Goal: Information Seeking & Learning: Find specific fact

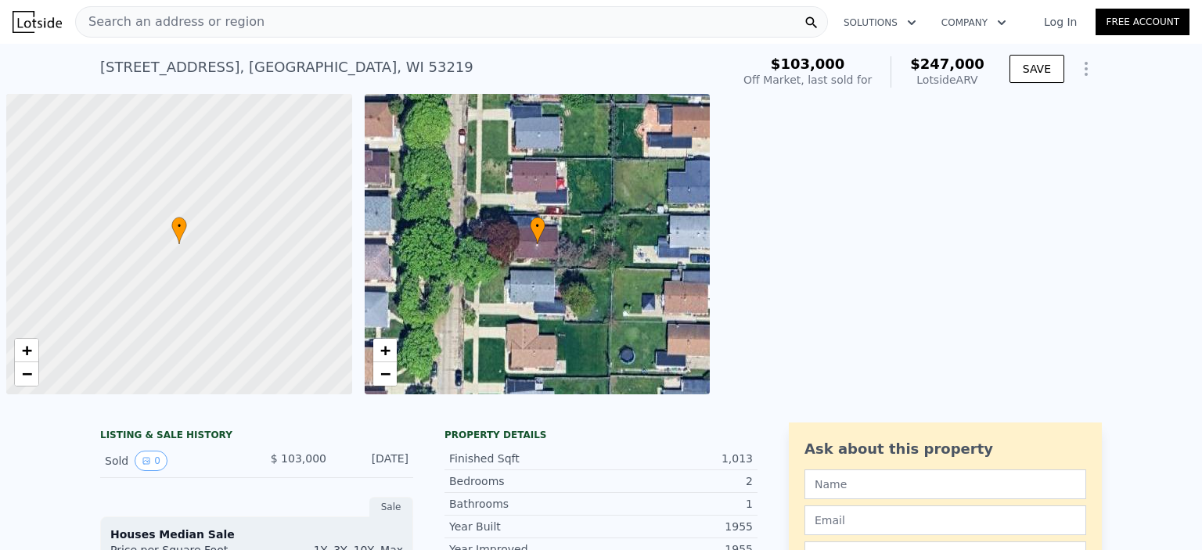
scroll to position [0, 6]
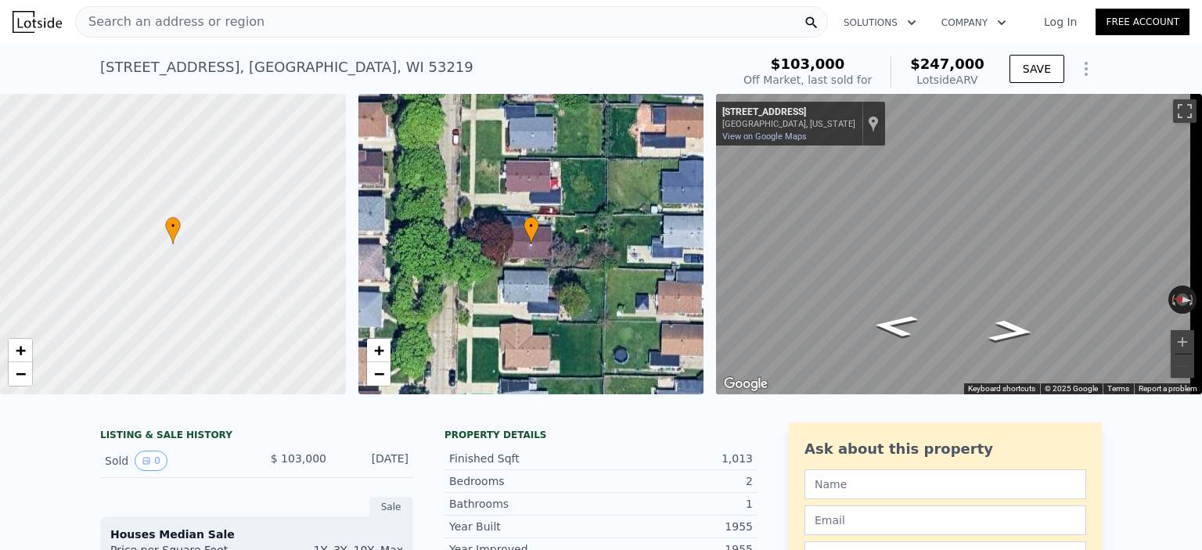
click at [372, 22] on div "Search an address or region" at bounding box center [451, 21] width 753 height 31
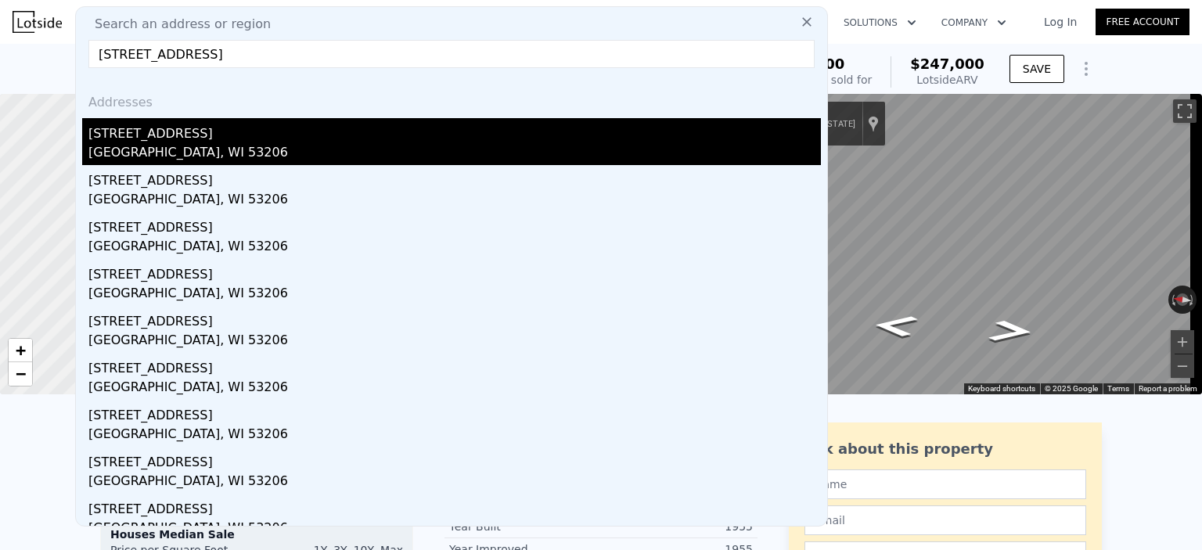
type input "[STREET_ADDRESS]"
click at [344, 156] on div "[GEOGRAPHIC_DATA], WI 53206" at bounding box center [454, 154] width 732 height 22
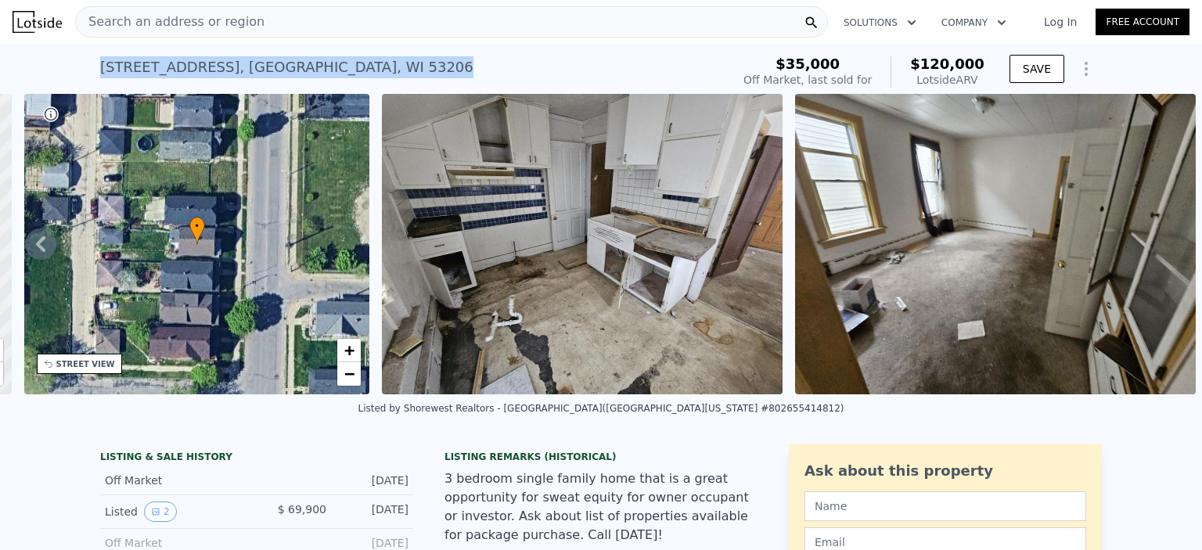
drag, startPoint x: 339, startPoint y: 67, endPoint x: 90, endPoint y: 64, distance: 248.8
click at [90, 64] on div "[STREET_ADDRESS] No sales on record (~ARV $120k ) $35,000 Off Market, last sold…" at bounding box center [601, 69] width 1202 height 50
copy div "[STREET_ADDRESS]"
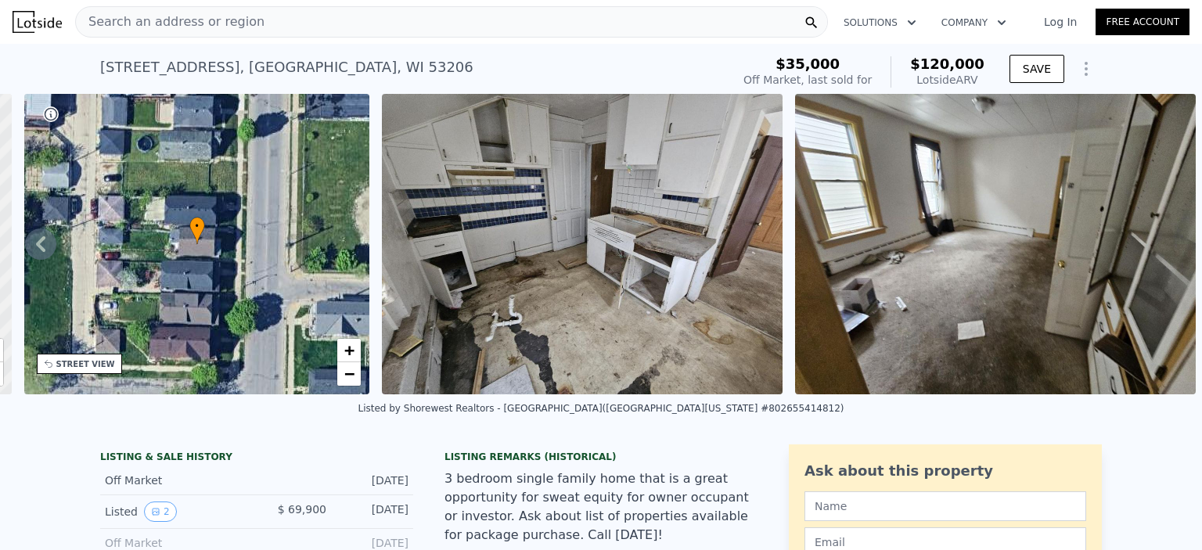
click at [311, 26] on div "Search an address or region" at bounding box center [451, 21] width 753 height 31
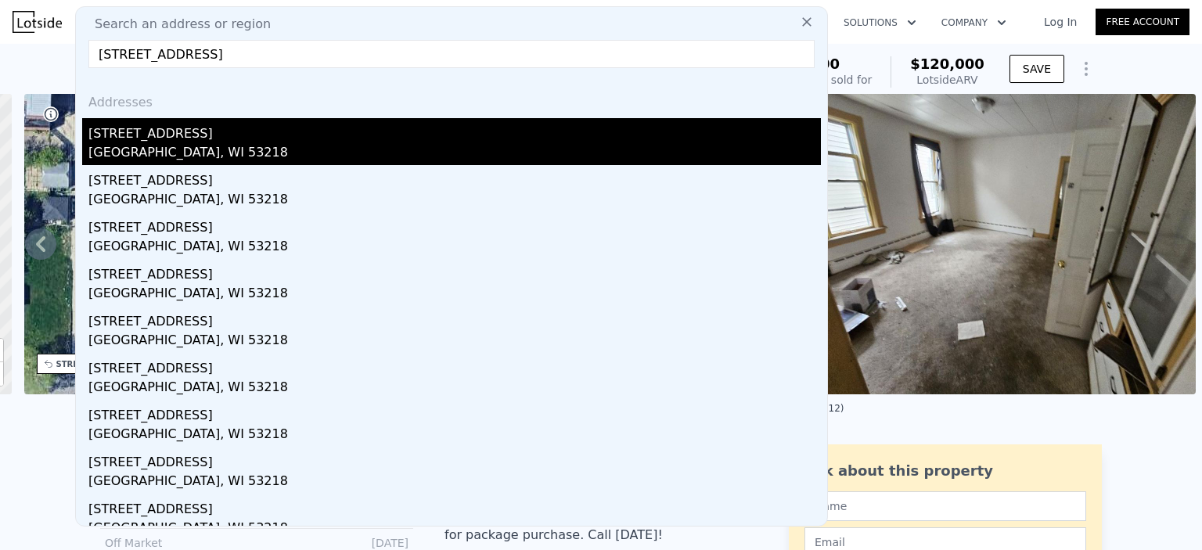
type input "[STREET_ADDRESS]"
click at [280, 157] on div "[GEOGRAPHIC_DATA], WI 53218" at bounding box center [454, 154] width 732 height 22
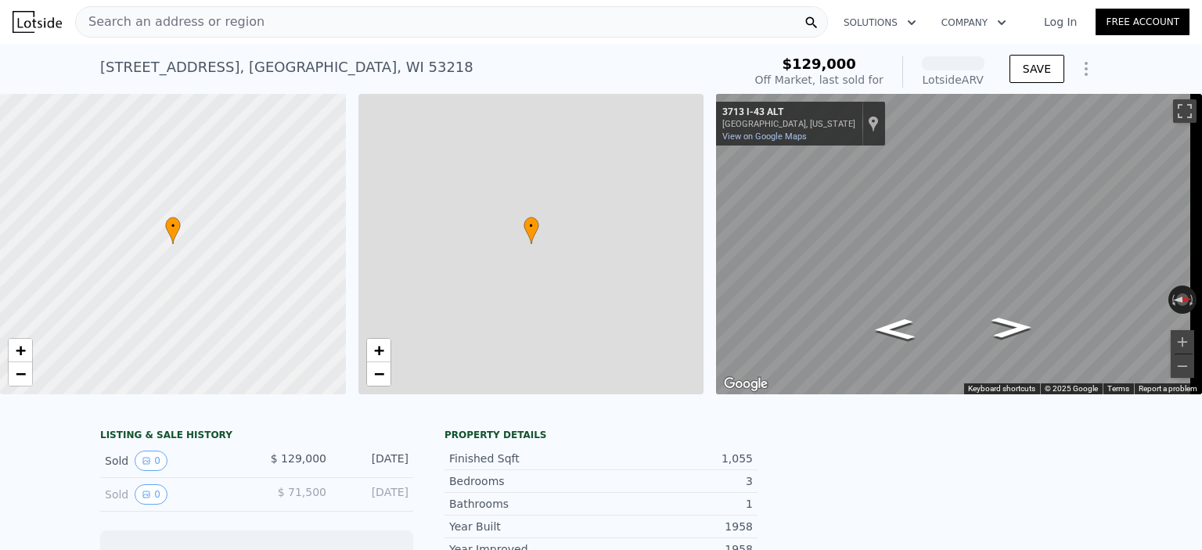
scroll to position [0, 6]
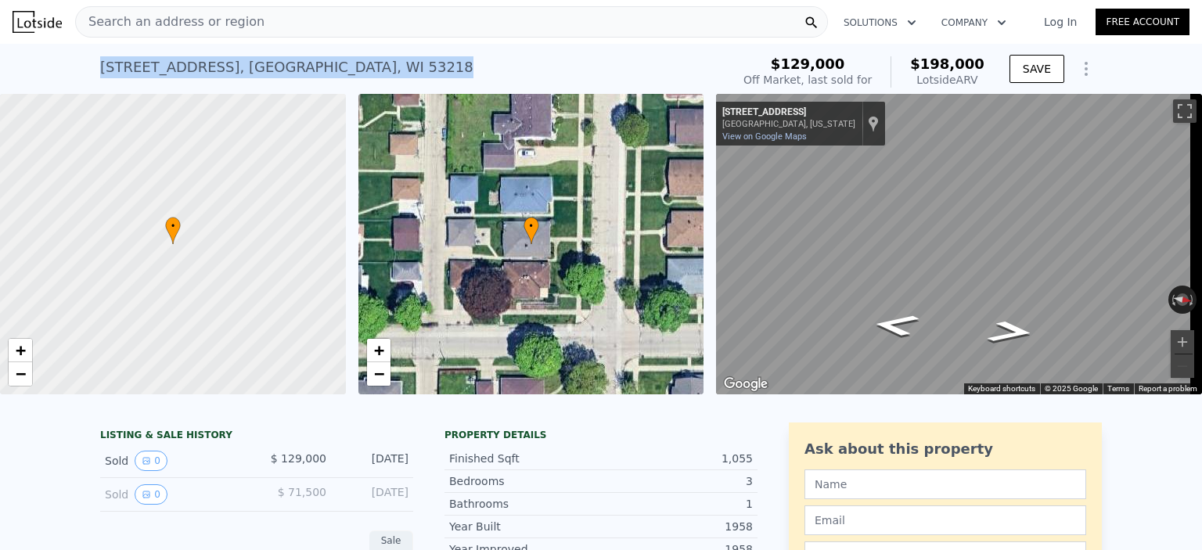
drag, startPoint x: 343, startPoint y: 74, endPoint x: 89, endPoint y: 75, distance: 254.3
click at [89, 75] on div "[STREET_ADDRESS] Sold [DATE] for $129k (~ARV $198k ) $129,000 Off Market, last …" at bounding box center [601, 69] width 1202 height 50
copy div "[STREET_ADDRESS]"
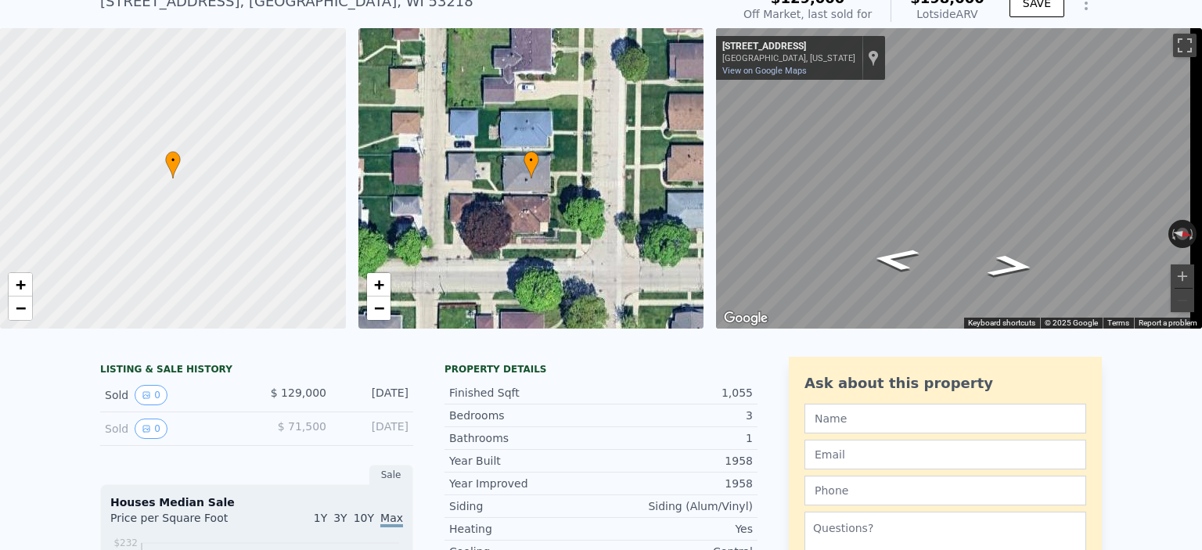
scroll to position [0, 0]
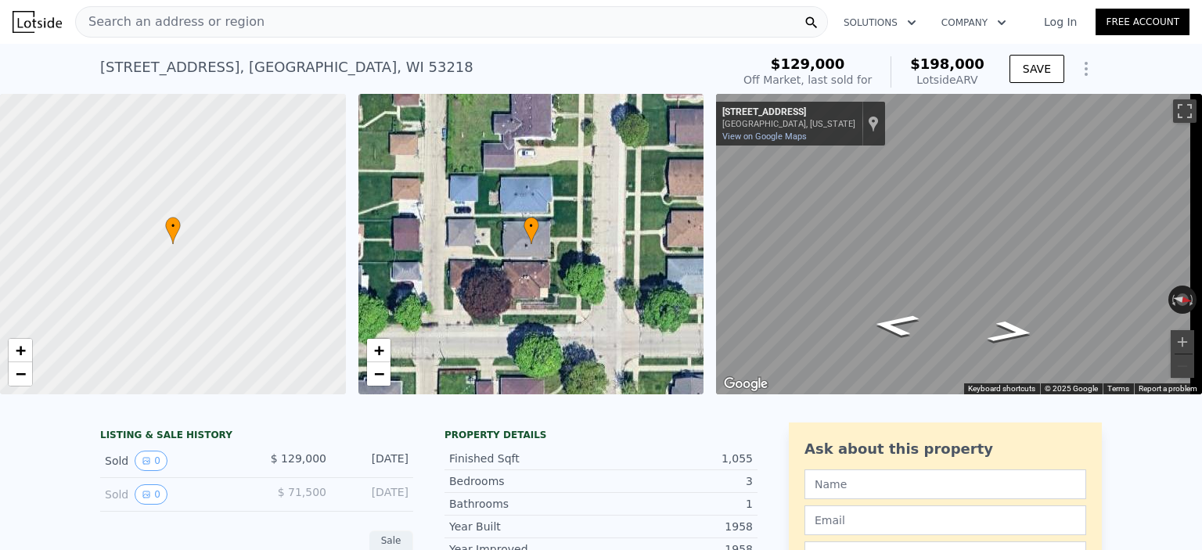
click at [315, 25] on div "Search an address or region" at bounding box center [451, 21] width 753 height 31
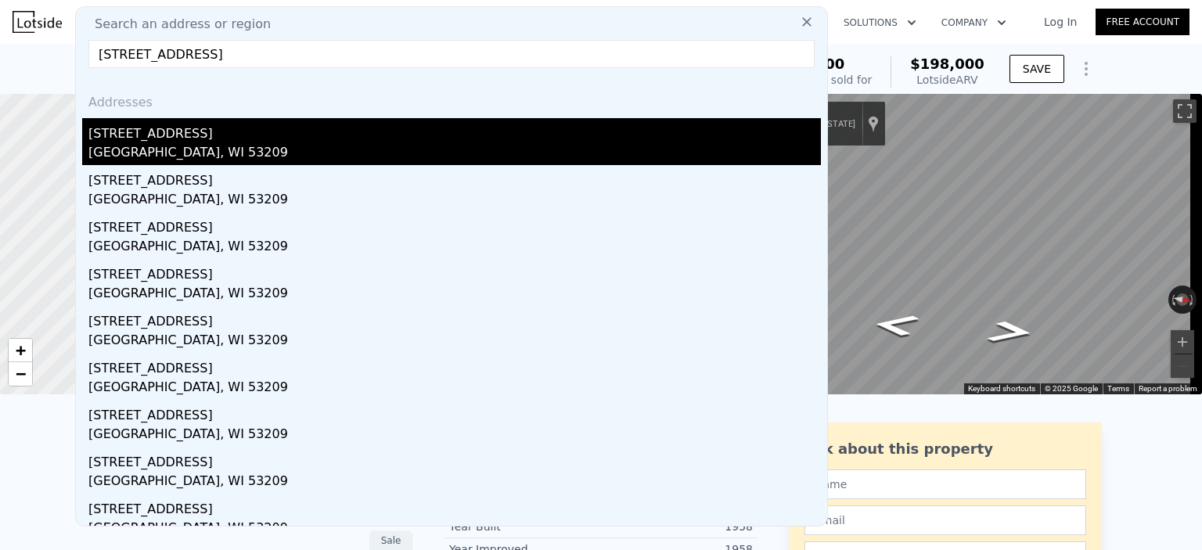
type input "[STREET_ADDRESS]"
click at [315, 130] on div "[STREET_ADDRESS]" at bounding box center [454, 130] width 732 height 25
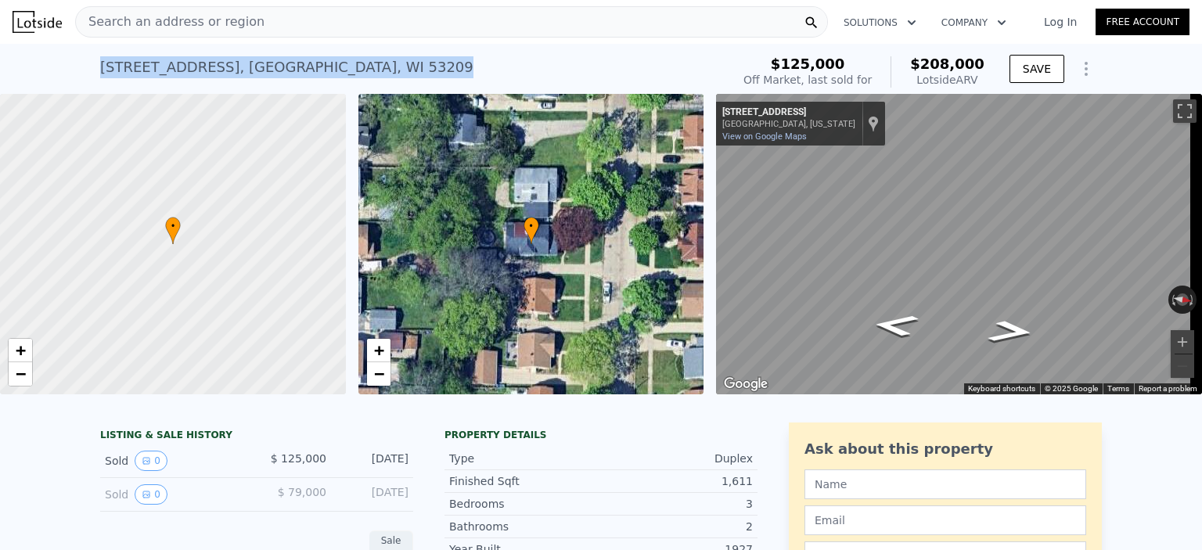
drag, startPoint x: 341, startPoint y: 54, endPoint x: 94, endPoint y: 74, distance: 248.0
click at [100, 74] on div "[STREET_ADDRESS] Sold [DATE] for $125k (~ARV $208k )" at bounding box center [412, 72] width 624 height 44
copy div "[STREET_ADDRESS]"
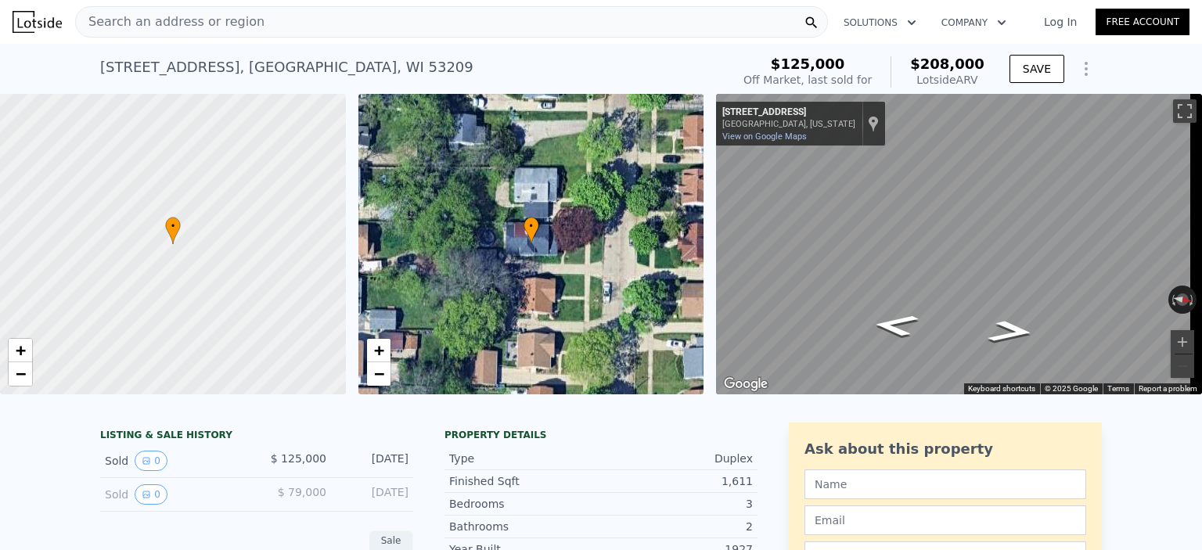
click at [318, 22] on div "Search an address or region" at bounding box center [451, 21] width 753 height 31
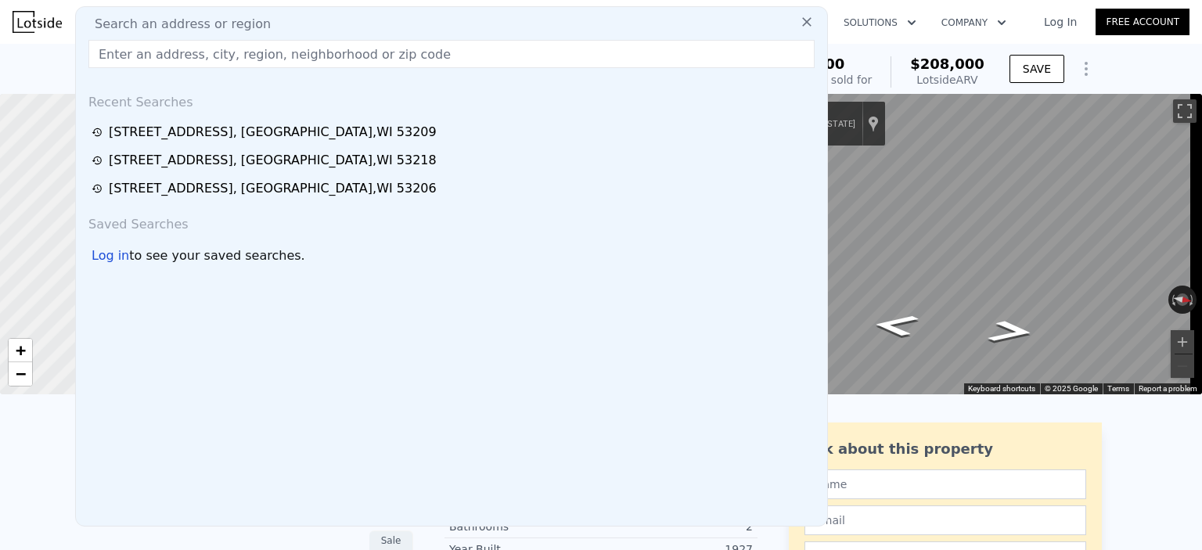
click at [325, 63] on input "text" at bounding box center [451, 54] width 726 height 28
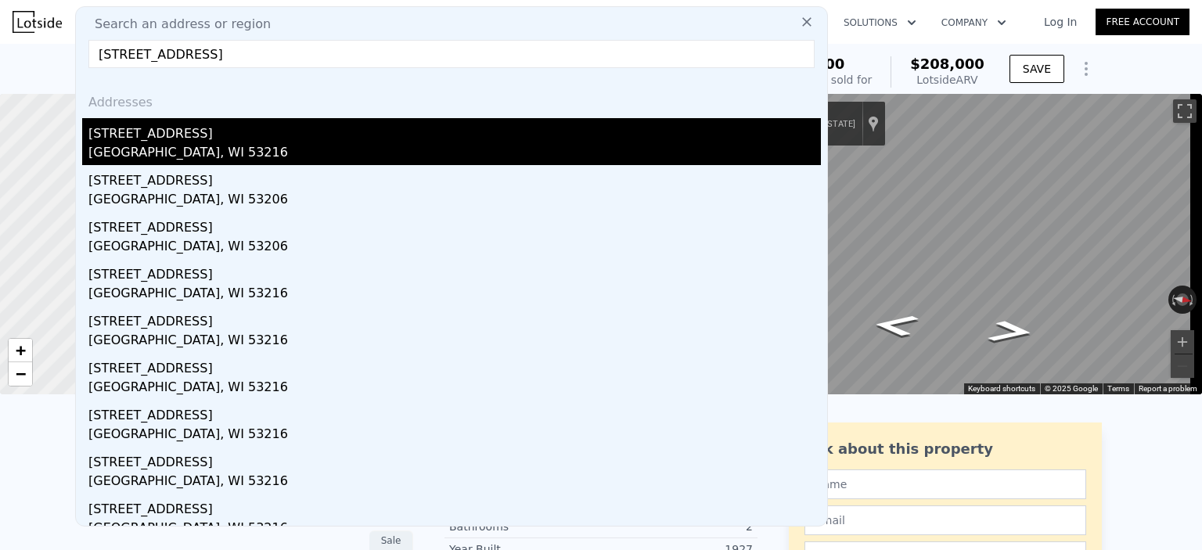
type input "[STREET_ADDRESS]"
click at [332, 128] on div "[STREET_ADDRESS]" at bounding box center [454, 130] width 732 height 25
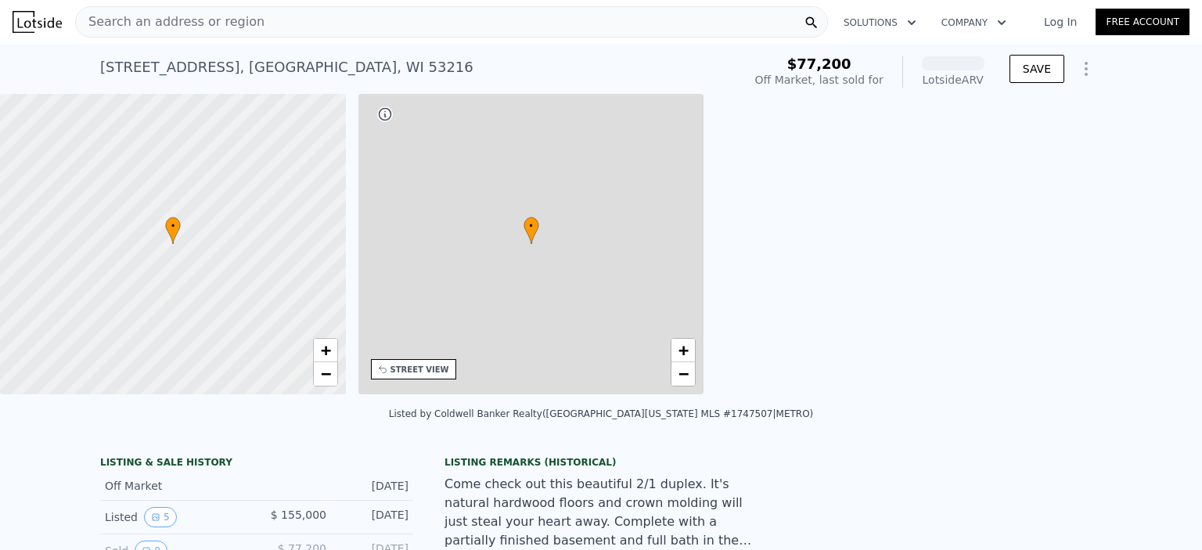
scroll to position [0, 364]
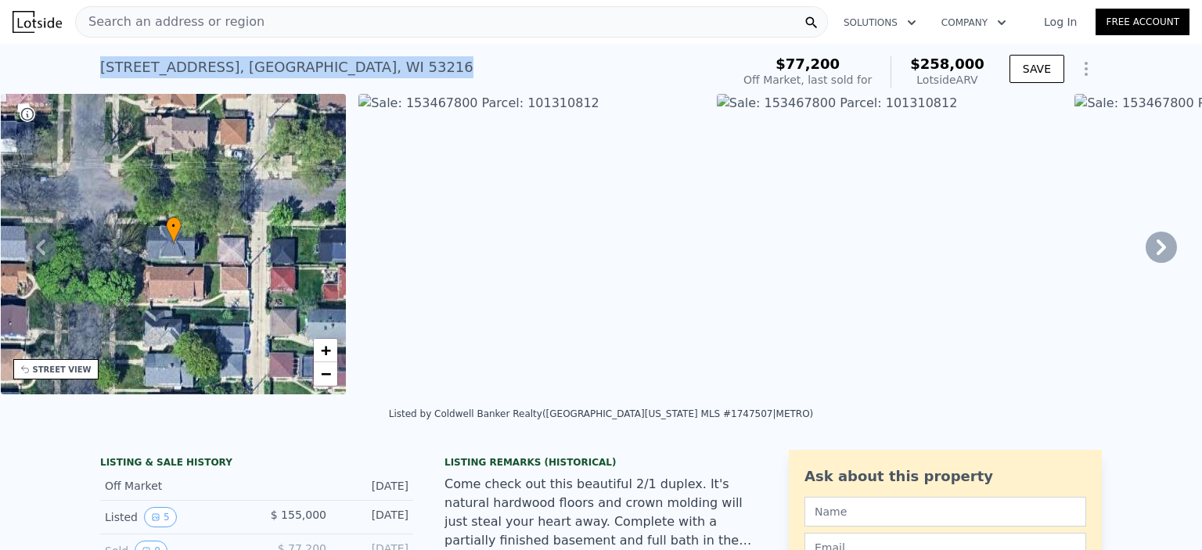
drag, startPoint x: 385, startPoint y: 68, endPoint x: 95, endPoint y: 66, distance: 290.3
click at [100, 66] on div "[STREET_ADDRESS] No sales on record (~ARV $258k )" at bounding box center [412, 72] width 624 height 44
copy div "[STREET_ADDRESS]"
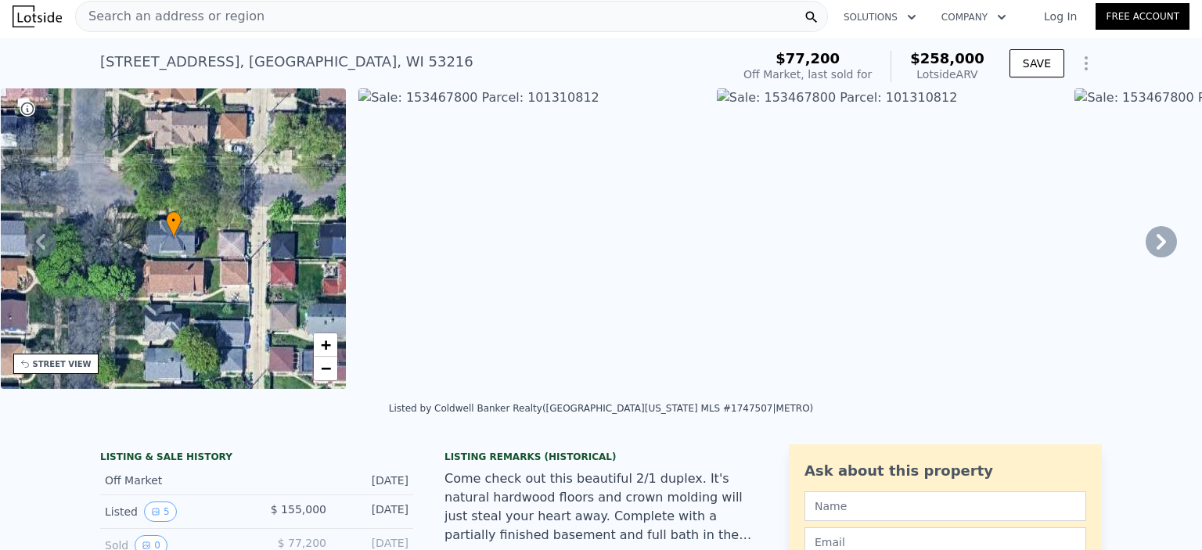
scroll to position [0, 0]
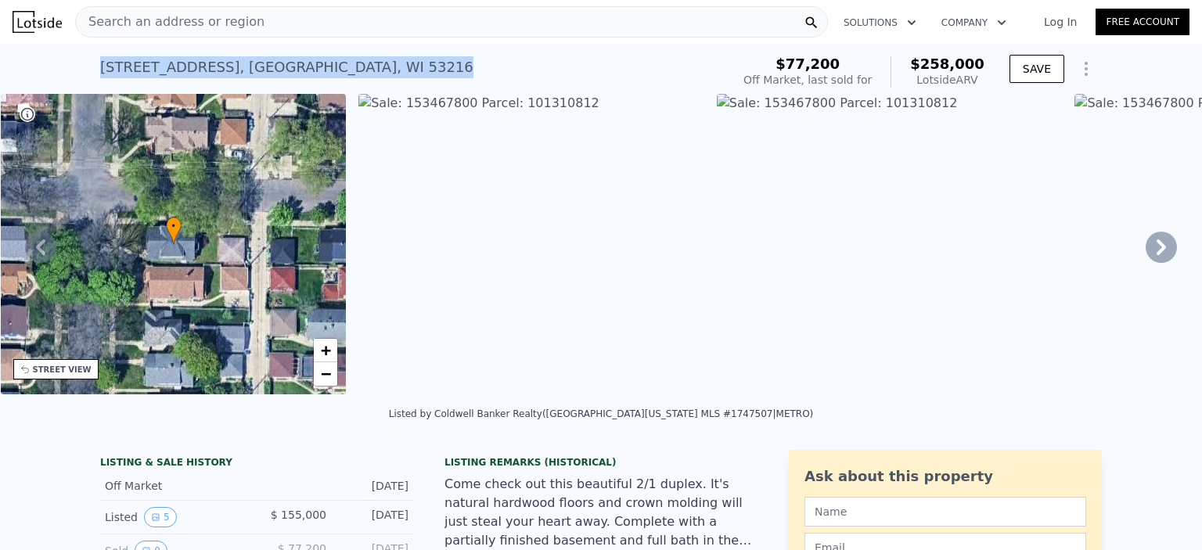
drag, startPoint x: 397, startPoint y: 65, endPoint x: 96, endPoint y: 61, distance: 300.4
click at [100, 61] on div "[STREET_ADDRESS] No sales on record (~ARV $258k )" at bounding box center [412, 72] width 624 height 44
copy div "[STREET_ADDRESS]"
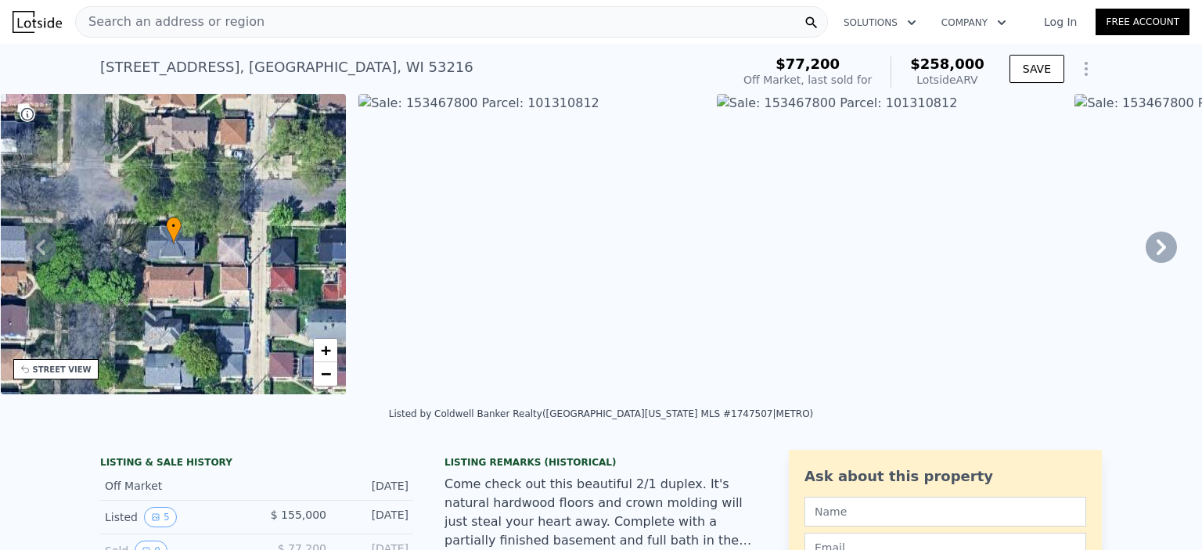
click at [344, 18] on div "Search an address or region" at bounding box center [451, 21] width 753 height 31
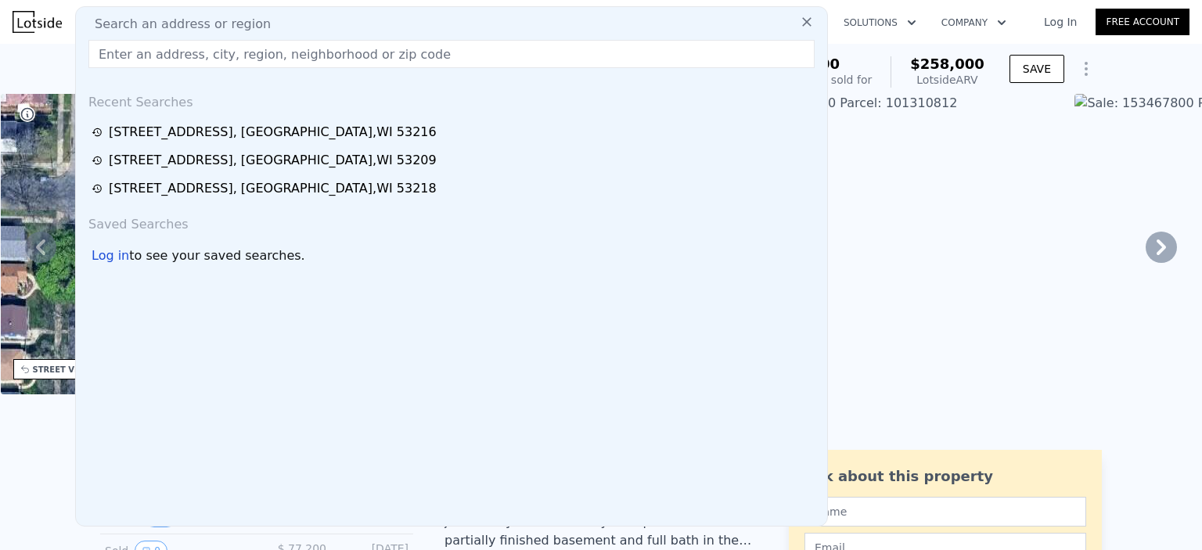
drag, startPoint x: 344, startPoint y: 19, endPoint x: 333, endPoint y: 52, distance: 34.6
paste input "[STREET_ADDRESS]"
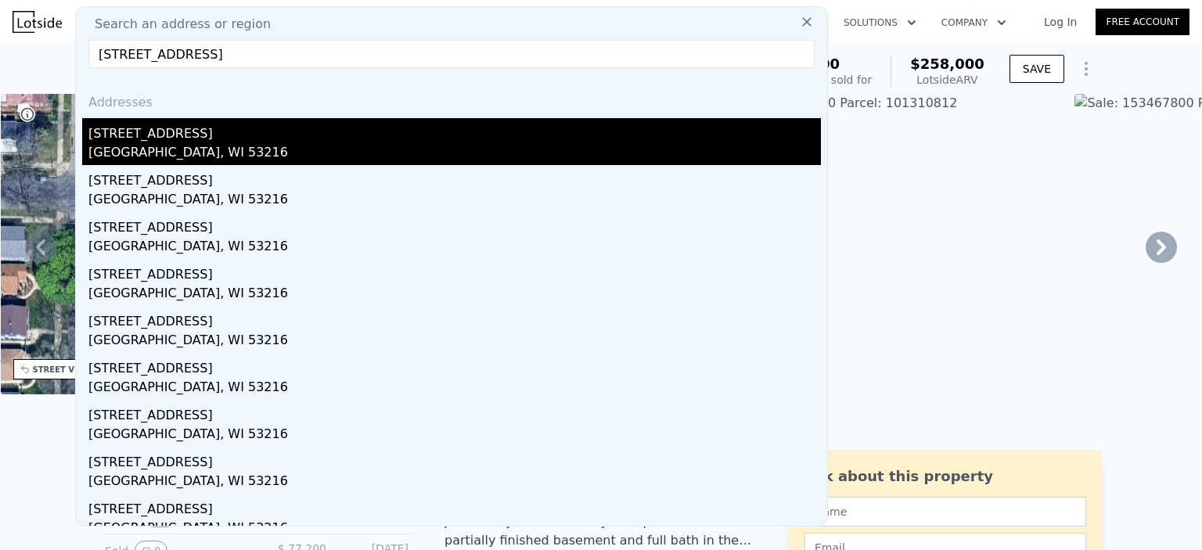
type input "[STREET_ADDRESS]"
click at [329, 137] on div "[STREET_ADDRESS]" at bounding box center [454, 130] width 732 height 25
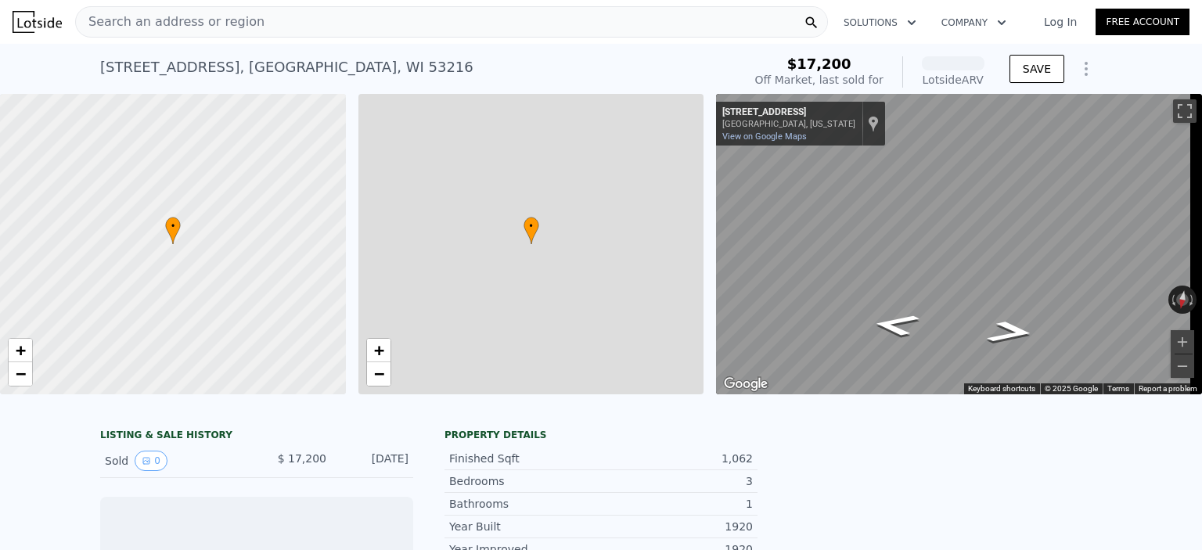
scroll to position [0, 6]
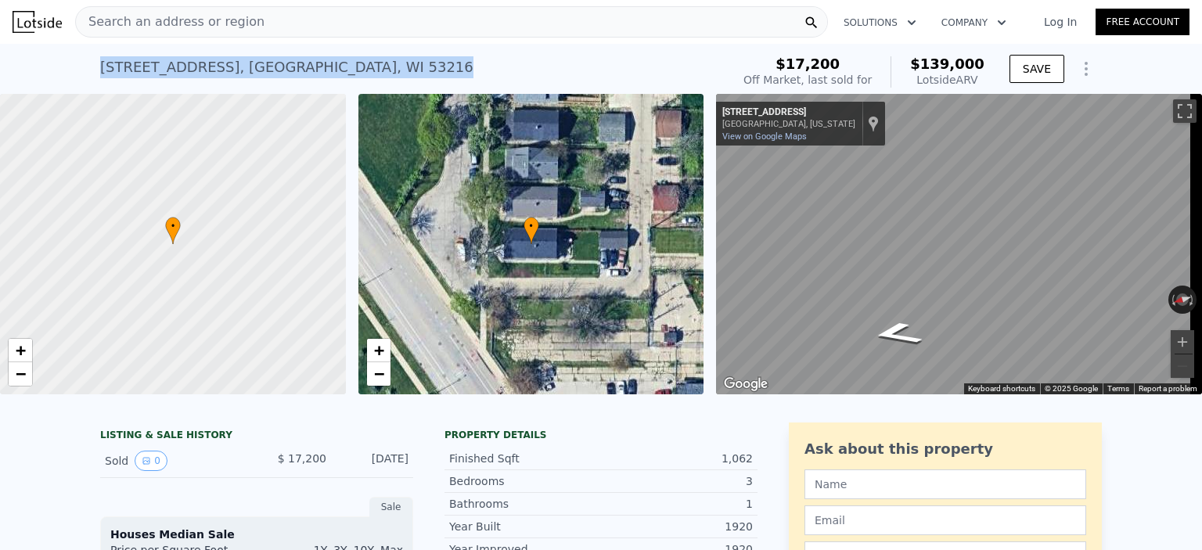
drag, startPoint x: 316, startPoint y: 76, endPoint x: 92, endPoint y: 74, distance: 223.8
click at [92, 74] on div "[STREET_ADDRESS] Sold [DATE] for $17,200 (~ARV $139k ) $17,200 Off Market, last…" at bounding box center [601, 69] width 1202 height 50
copy div "[STREET_ADDRESS]"
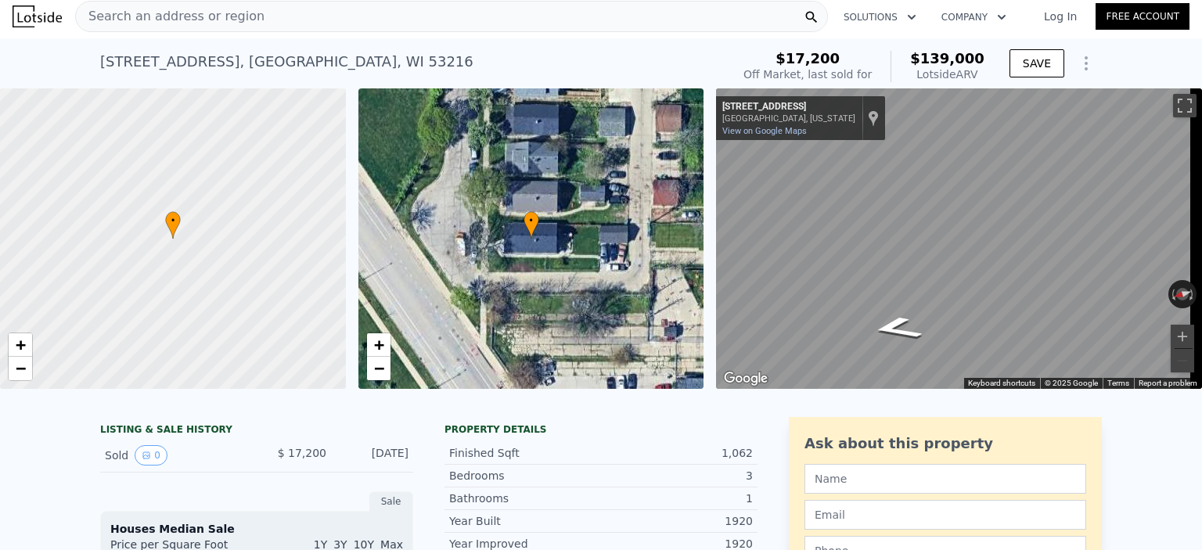
scroll to position [0, 0]
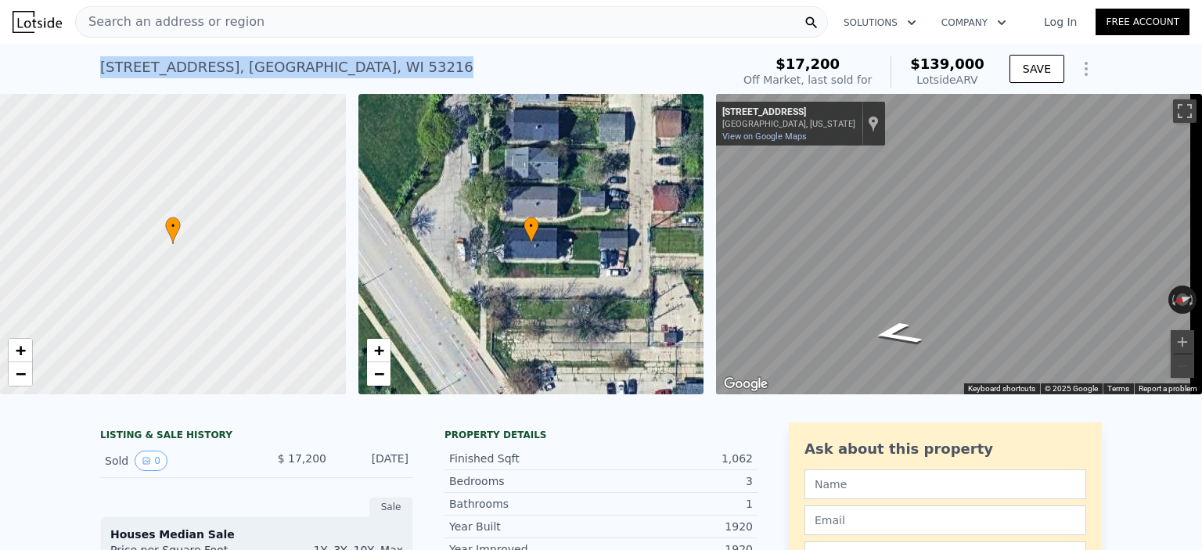
drag, startPoint x: 340, startPoint y: 59, endPoint x: 84, endPoint y: 60, distance: 255.0
click at [79, 59] on div "[STREET_ADDRESS] Sold [DATE] for $17,200 (~ARV $139k ) $17,200 Off Market, last…" at bounding box center [601, 69] width 1202 height 50
copy div "[STREET_ADDRESS]"
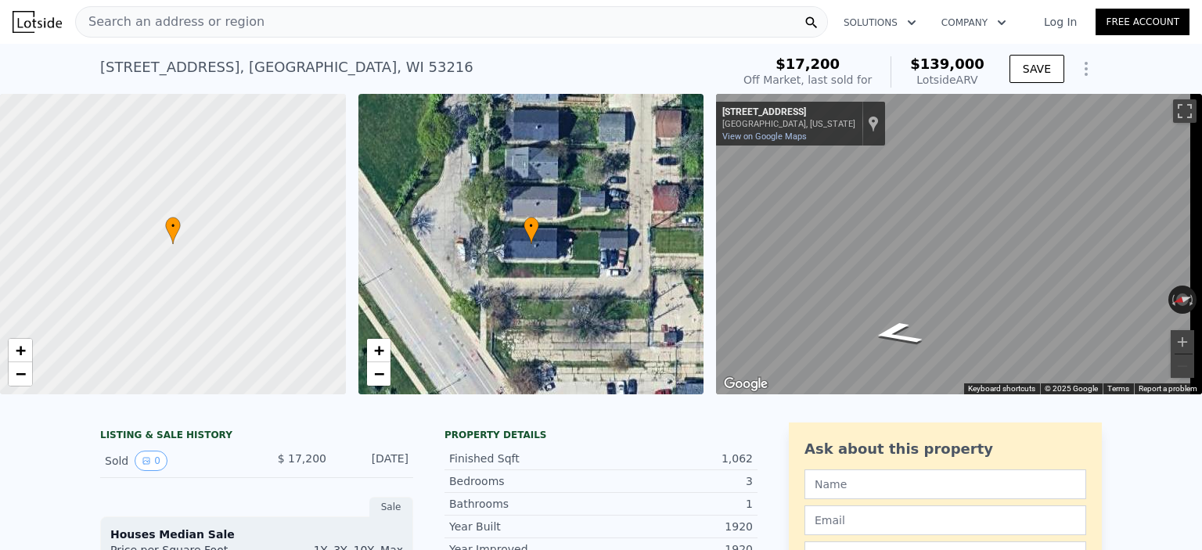
click at [288, 20] on div "Search an address or region" at bounding box center [451, 21] width 753 height 31
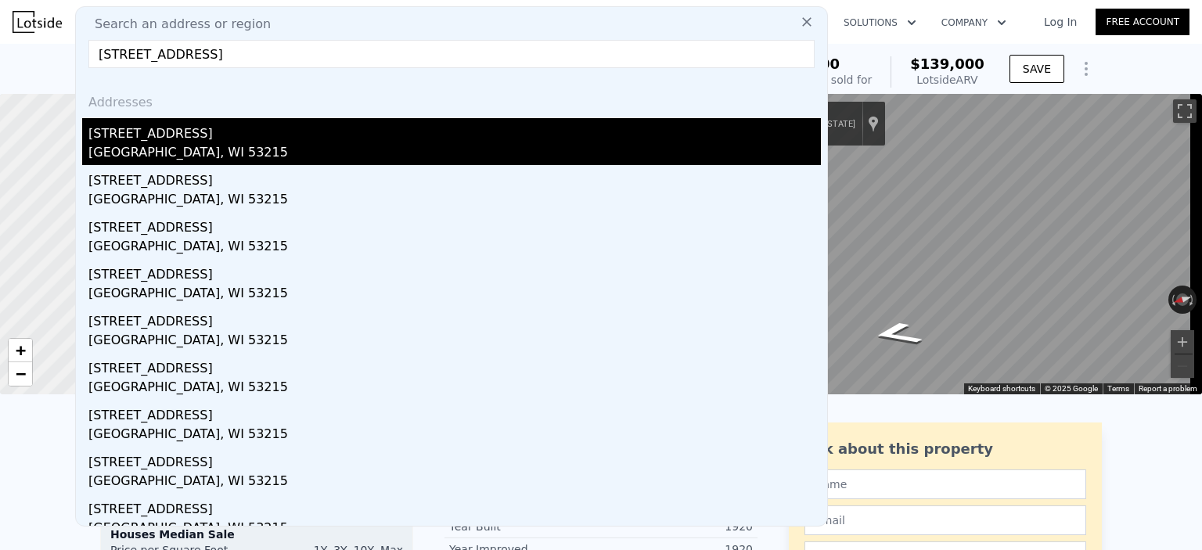
type input "[STREET_ADDRESS]"
click at [350, 154] on div "[GEOGRAPHIC_DATA], WI 53215" at bounding box center [454, 154] width 732 height 22
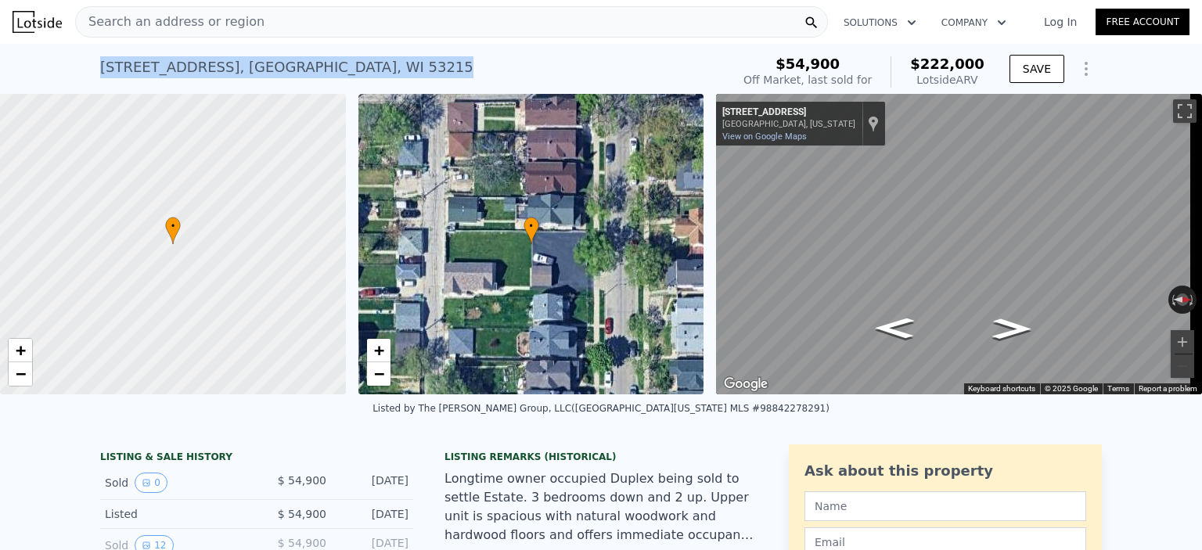
drag, startPoint x: 325, startPoint y: 62, endPoint x: 90, endPoint y: 57, distance: 235.5
click at [90, 57] on div "[STREET_ADDRESS] Sold [DATE] for $54,900 (~ARV $222k ) $54,900 Off Market, last…" at bounding box center [601, 69] width 1202 height 50
copy div "[STREET_ADDRESS]"
